Goal: Information Seeking & Learning: Learn about a topic

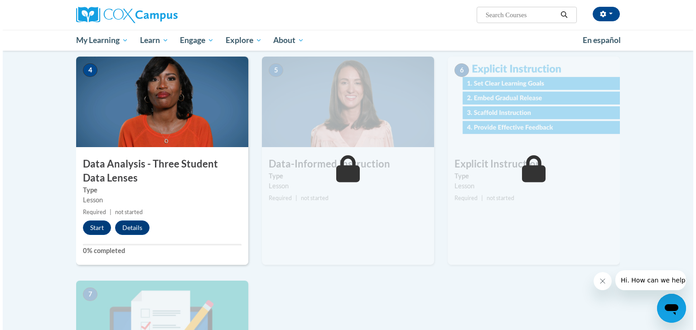
scroll to position [435, 0]
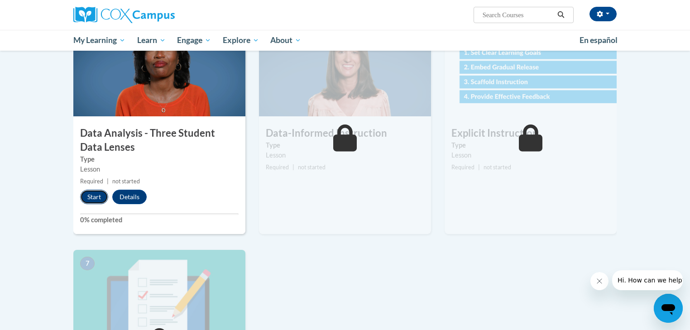
click at [94, 198] on button "Start" at bounding box center [94, 197] width 28 height 14
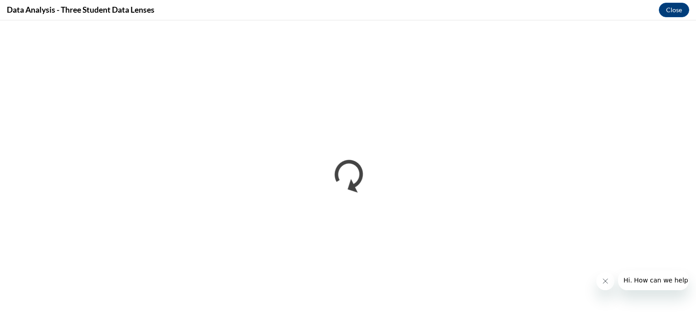
scroll to position [0, 0]
